Goal: Check status: Check status

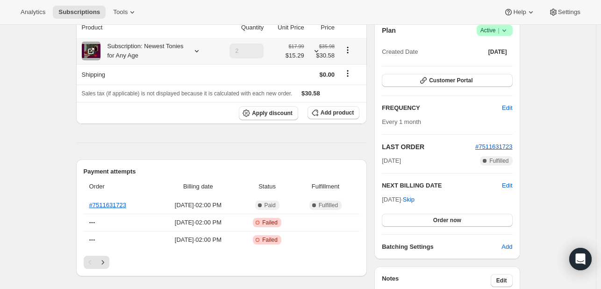
scroll to position [47, 0]
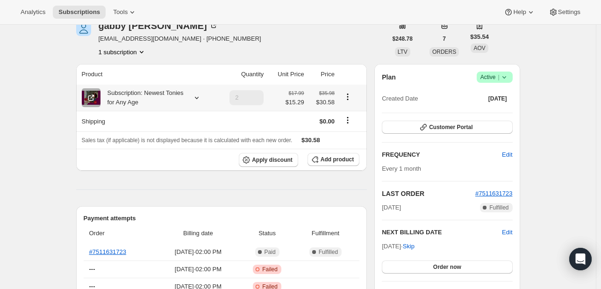
click at [200, 96] on icon at bounding box center [196, 97] width 9 height 9
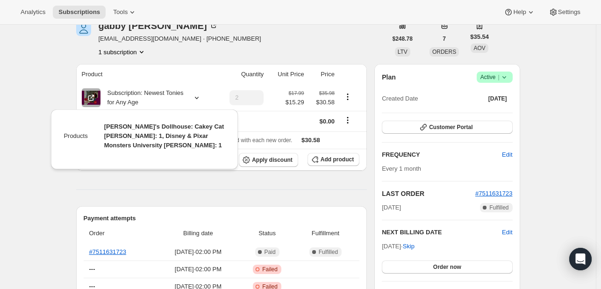
click at [213, 67] on th "Product" at bounding box center [146, 74] width 141 height 21
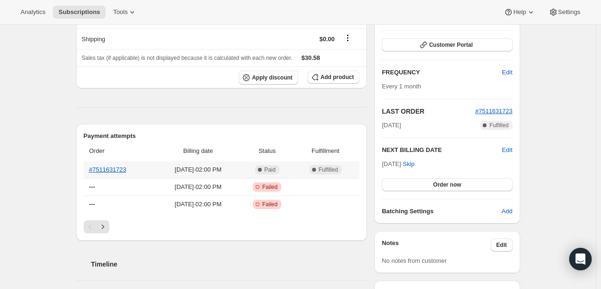
scroll to position [140, 0]
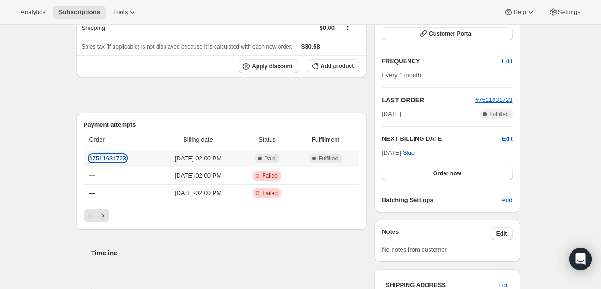
click at [118, 160] on link "#7511631723" at bounding box center [107, 158] width 37 height 7
click at [121, 160] on link "#7511631723" at bounding box center [107, 158] width 37 height 7
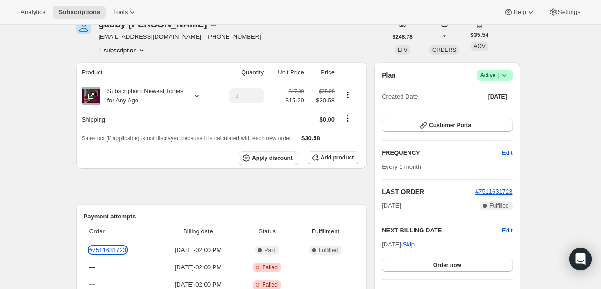
scroll to position [47, 0]
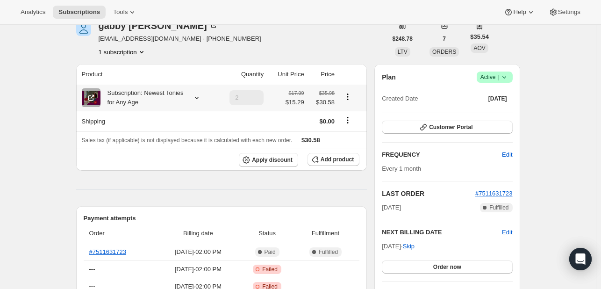
click at [199, 96] on icon at bounding box center [196, 97] width 9 height 9
